Goal: Download file/media

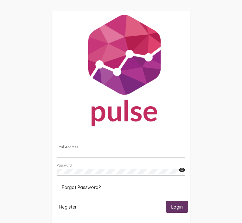
type input "[PERSON_NAME][EMAIL_ADDRESS][PERSON_NAME][DOMAIN_NAME]"
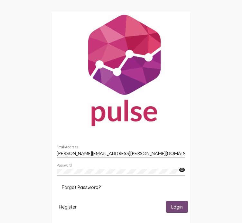
click at [170, 206] on button "Login" at bounding box center [177, 207] width 22 height 12
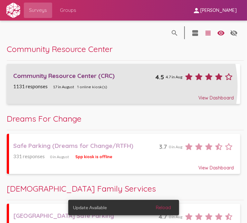
click at [121, 86] on div "1131 responses 17 in [DATE] online kiosk(s)" at bounding box center [123, 87] width 220 height 6
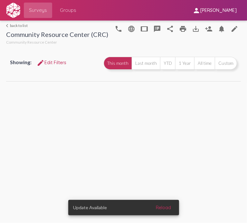
select select
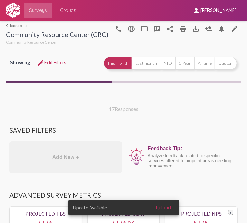
select select "All"
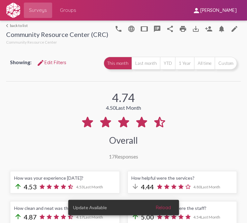
select select "All"
click at [202, 68] on button "All time" at bounding box center [204, 63] width 21 height 13
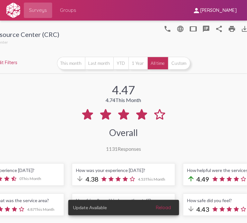
scroll to position [0, 50]
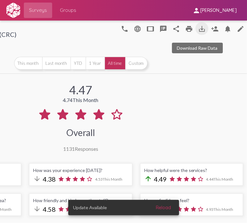
click at [198, 29] on mat-icon "save_alt" at bounding box center [202, 29] width 8 height 8
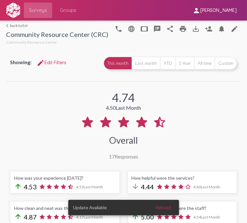
click at [14, 25] on link "arrow_back_ios back to list" at bounding box center [57, 25] width 102 height 5
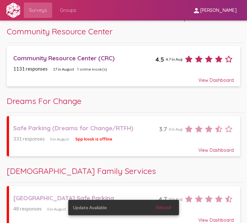
scroll to position [18, 0]
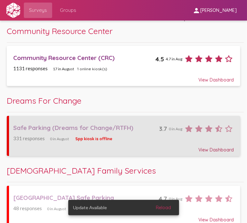
click at [130, 132] on div "Safe Parking (Dreams for Change/RTFH) 3.7 0 in Aug" at bounding box center [123, 126] width 220 height 15
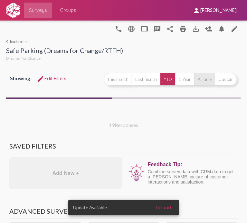
select select "All"
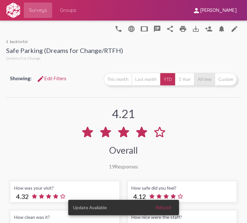
click at [202, 79] on button "All time" at bounding box center [204, 79] width 21 height 13
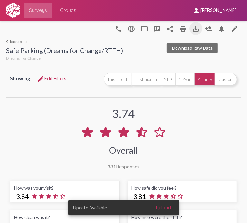
click at [193, 27] on mat-icon "save_alt" at bounding box center [196, 29] width 8 height 8
click at [19, 42] on link "arrow_back_ios back to list" at bounding box center [64, 41] width 117 height 5
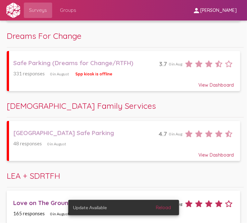
scroll to position [83, 0]
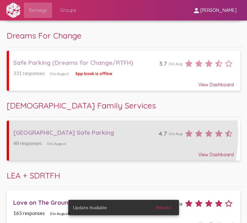
click at [103, 134] on div "[GEOGRAPHIC_DATA] Safe Parking" at bounding box center [85, 133] width 145 height 8
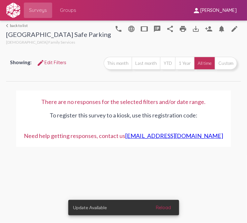
select select
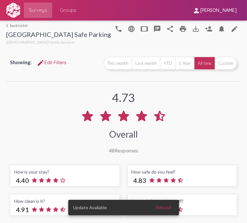
select select "All"
click at [192, 28] on mat-icon "save_alt" at bounding box center [196, 29] width 8 height 8
click at [18, 24] on link "arrow_back_ios back to list" at bounding box center [58, 25] width 105 height 5
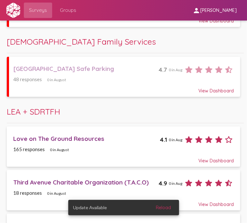
scroll to position [148, 0]
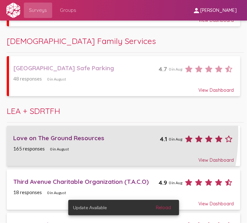
click at [53, 134] on div "Love on The Ground Resources" at bounding box center [86, 138] width 147 height 8
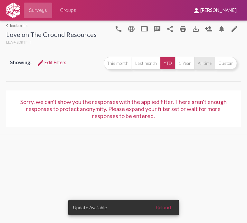
click at [201, 61] on button "All time" at bounding box center [204, 63] width 21 height 13
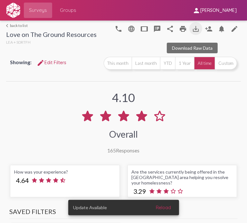
click at [192, 29] on mat-icon "save_alt" at bounding box center [196, 29] width 8 height 8
click at [20, 23] on link "arrow_back_ios back to list" at bounding box center [51, 25] width 90 height 5
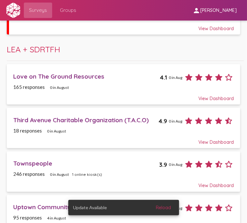
scroll to position [210, 0]
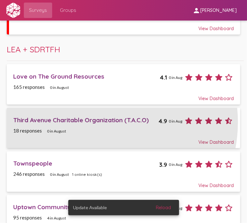
click at [98, 122] on div "Third Avenue Charitable Organization (T.A.C.O)" at bounding box center [85, 120] width 145 height 8
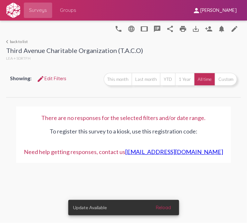
select select
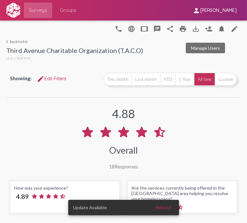
select select "All"
click at [192, 28] on mat-icon "save_alt" at bounding box center [196, 29] width 8 height 8
click at [20, 42] on link "arrow_back_ios back to list" at bounding box center [74, 41] width 137 height 5
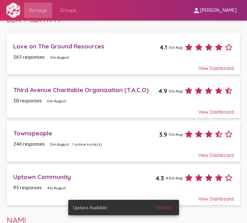
scroll to position [241, 0]
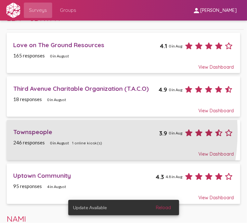
click at [55, 132] on div "Townspeople" at bounding box center [86, 132] width 146 height 8
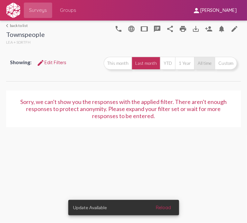
click at [208, 60] on button "All time" at bounding box center [204, 63] width 21 height 13
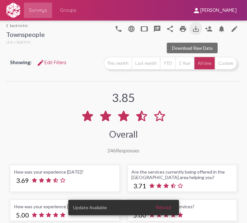
click at [192, 30] on mat-icon "save_alt" at bounding box center [196, 29] width 8 height 8
click at [13, 25] on link "arrow_back_ios back to list" at bounding box center [25, 25] width 39 height 5
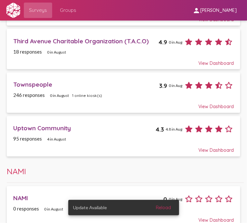
scroll to position [290, 0]
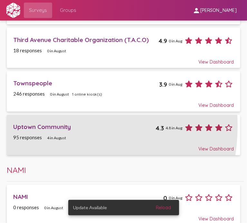
click at [45, 125] on div "Uptown Community" at bounding box center [84, 127] width 142 height 8
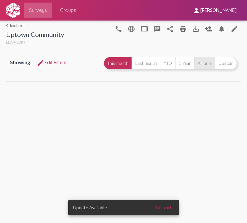
select select
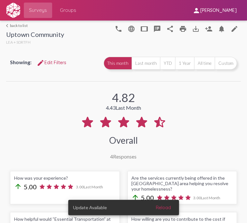
select select "All"
click at [196, 63] on button "All time" at bounding box center [204, 63] width 21 height 13
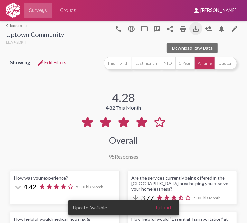
click at [192, 29] on mat-icon "save_alt" at bounding box center [196, 29] width 8 height 8
click at [19, 23] on link "arrow_back_ios back to list" at bounding box center [35, 25] width 58 height 5
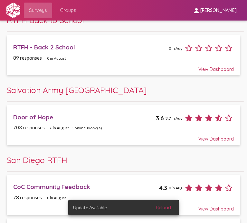
scroll to position [512, 0]
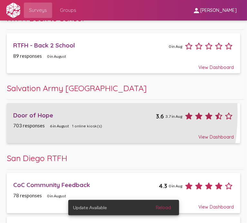
click at [38, 113] on div "Door of Hope" at bounding box center [84, 116] width 142 height 8
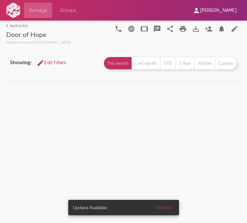
select select
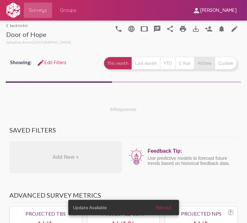
select select "All"
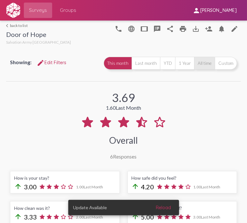
select select "All"
click at [201, 64] on button "All time" at bounding box center [204, 63] width 21 height 13
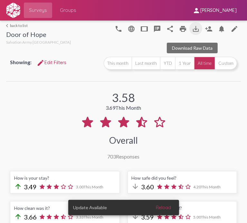
click at [192, 26] on mat-icon "save_alt" at bounding box center [196, 29] width 8 height 8
click at [20, 25] on link "arrow_back_ios back to list" at bounding box center [38, 25] width 65 height 5
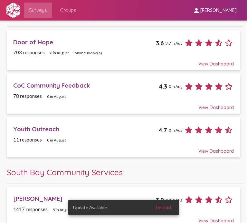
scroll to position [592, 0]
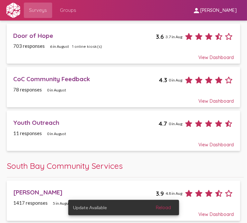
click at [31, 189] on div "[PERSON_NAME]" at bounding box center [84, 193] width 142 height 8
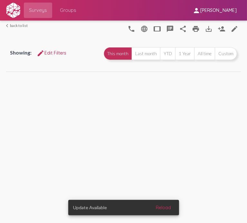
select select
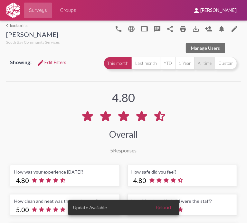
select select "All"
click at [203, 63] on button "All time" at bounding box center [204, 63] width 21 height 13
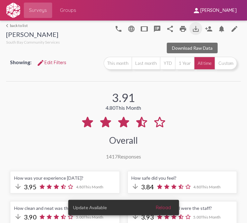
click at [193, 28] on mat-icon "save_alt" at bounding box center [196, 29] width 8 height 8
